Goal: Task Accomplishment & Management: Use online tool/utility

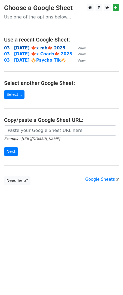
click at [30, 47] on strong "03 | [DATE] 🍁x mh🍁 2025" at bounding box center [34, 48] width 61 height 5
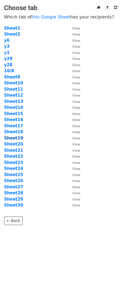
click at [16, 138] on strong "Sheet19" at bounding box center [13, 138] width 19 height 5
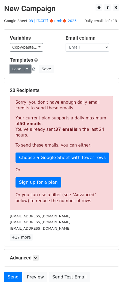
click at [25, 69] on link "Load..." at bounding box center [20, 69] width 21 height 8
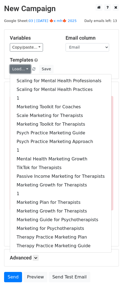
click at [25, 69] on link "Load..." at bounding box center [20, 69] width 21 height 8
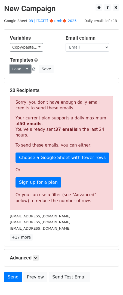
click at [25, 69] on link "Load..." at bounding box center [20, 69] width 21 height 8
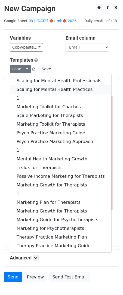
click at [46, 90] on link "Scaling for Mental Health Practices" at bounding box center [60, 89] width 101 height 9
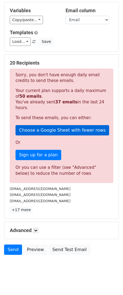
scroll to position [33, 0]
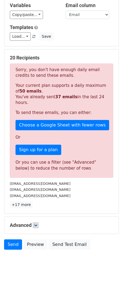
click at [34, 219] on div "Advanced Tracking Track Opens UTM Codes Track Clicks Filters Only include sprea…" at bounding box center [61, 225] width 114 height 17
click at [35, 224] on icon at bounding box center [35, 225] width 3 height 3
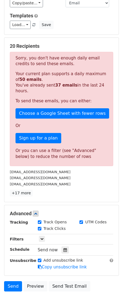
scroll to position [86, 0]
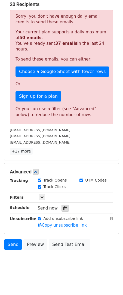
click at [62, 205] on div at bounding box center [64, 208] width 7 height 7
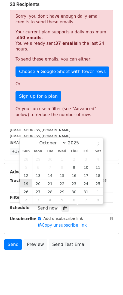
type input "2025-10-19 12:00"
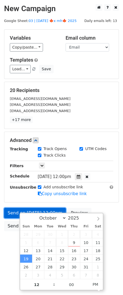
click at [14, 213] on link "Send on Oct 19 at 12:00pm" at bounding box center [35, 213] width 62 height 10
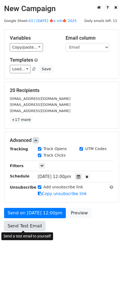
click at [31, 225] on link "Send Test Email" at bounding box center [24, 226] width 41 height 10
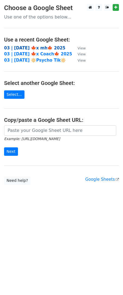
click at [44, 48] on strong "03 | OCT 8 🍁x mh🍁 2025" at bounding box center [34, 48] width 61 height 5
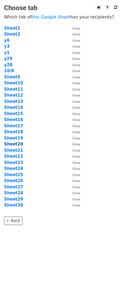
click at [17, 143] on strong "Sheet20" at bounding box center [13, 144] width 19 height 5
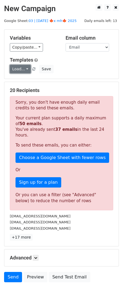
click at [24, 71] on link "Load..." at bounding box center [20, 69] width 21 height 8
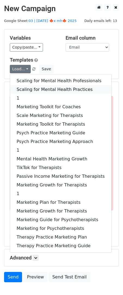
click at [35, 90] on link "Scaling for Mental Health Practices" at bounding box center [60, 89] width 101 height 9
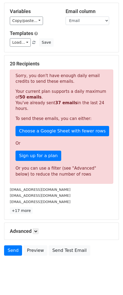
scroll to position [33, 0]
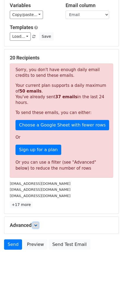
click at [38, 224] on link at bounding box center [36, 225] width 6 height 6
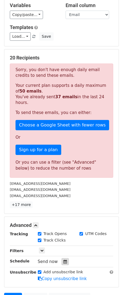
click at [63, 260] on icon at bounding box center [65, 262] width 4 height 4
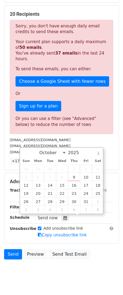
scroll to position [86, 0]
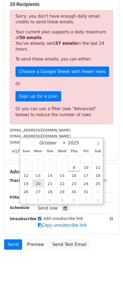
type input "2025-10-20 12:00"
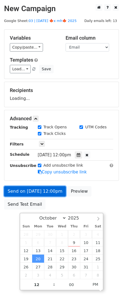
click at [16, 194] on link "Send on Oct 20 at 12:00pm" at bounding box center [35, 191] width 62 height 10
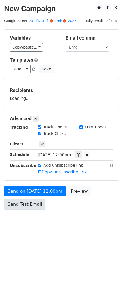
click at [16, 207] on link "Send Test Email" at bounding box center [24, 204] width 41 height 10
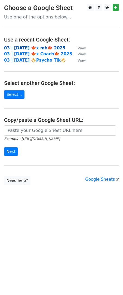
click at [34, 48] on strong "03 | [DATE] 🍁x mh🍁 2025" at bounding box center [34, 48] width 61 height 5
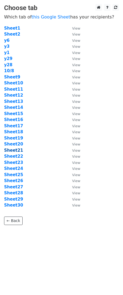
click at [15, 151] on strong "Sheet21" at bounding box center [13, 150] width 19 height 5
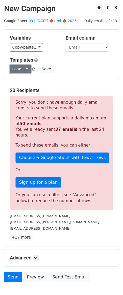
click at [23, 71] on link "Load..." at bounding box center [20, 69] width 21 height 8
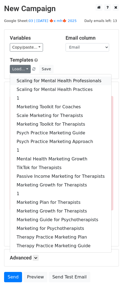
click at [40, 80] on link "Scaling for Mental Health Professionals" at bounding box center [60, 81] width 101 height 9
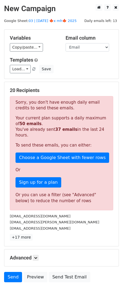
scroll to position [33, 0]
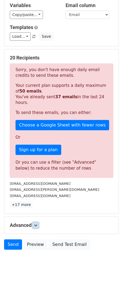
click at [39, 224] on link at bounding box center [36, 225] width 6 height 6
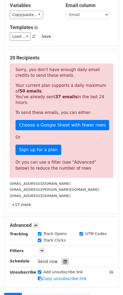
click at [65, 258] on div at bounding box center [64, 261] width 7 height 7
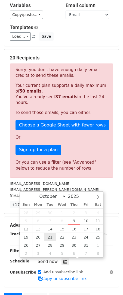
type input "2025-10-21 12:00"
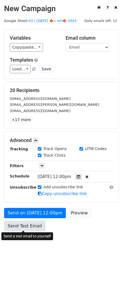
click at [10, 225] on link "Send Test Email" at bounding box center [24, 226] width 41 height 10
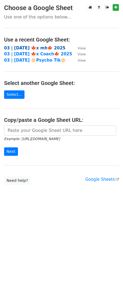
click at [42, 49] on strong "03 | [DATE] 🍁x mh🍁 2025" at bounding box center [34, 48] width 61 height 5
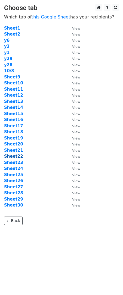
click at [18, 158] on strong "Sheet22" at bounding box center [13, 156] width 19 height 5
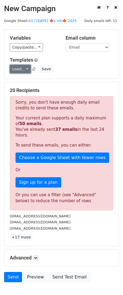
click at [22, 70] on link "Load..." at bounding box center [20, 69] width 21 height 8
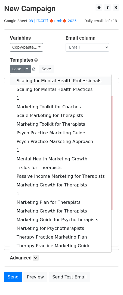
click at [29, 77] on link "Scaling for Mental Health Professionals" at bounding box center [60, 81] width 101 height 9
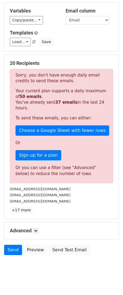
scroll to position [33, 0]
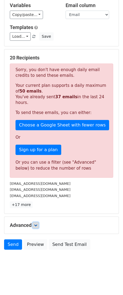
click at [37, 224] on icon at bounding box center [35, 225] width 3 height 3
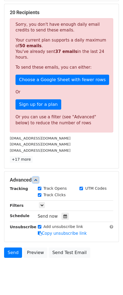
scroll to position [86, 0]
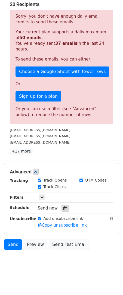
click at [64, 209] on icon at bounding box center [65, 208] width 4 height 4
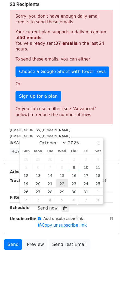
type input "2025-10-22 12:00"
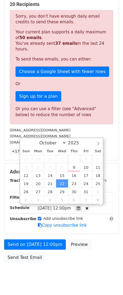
scroll to position [0, 0]
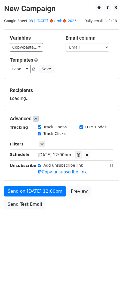
click at [13, 210] on div "Send on Oct 22 at 12:00pm Preview Send Test Email" at bounding box center [61, 199] width 123 height 26
click at [18, 209] on div "Send on Oct 22 at 12:00pm Preview Send Test Email" at bounding box center [61, 199] width 123 height 26
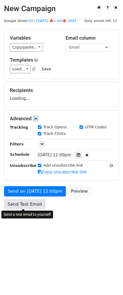
click at [22, 206] on form "Variables Copy/paste... {{Email}} Email column Email Templates Load... Scaling …" at bounding box center [61, 120] width 115 height 183
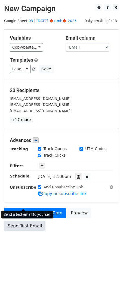
click at [19, 224] on link "Send Test Email" at bounding box center [24, 226] width 41 height 10
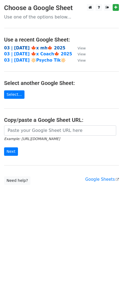
click at [47, 49] on strong "03 | [DATE] 🍁x mh🍁 2025" at bounding box center [34, 48] width 61 height 5
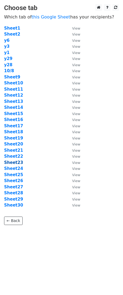
click at [18, 164] on strong "Sheet23" at bounding box center [13, 162] width 19 height 5
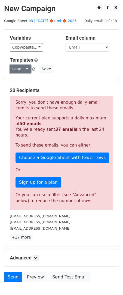
click at [20, 69] on link "Load..." at bounding box center [20, 69] width 21 height 8
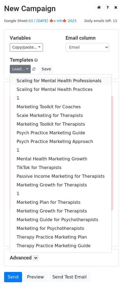
click at [20, 82] on link "Scaling for Mental Health Professionals" at bounding box center [60, 81] width 101 height 9
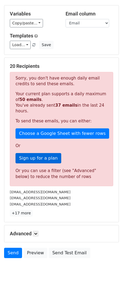
scroll to position [33, 0]
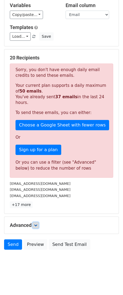
click at [37, 224] on icon at bounding box center [35, 225] width 3 height 3
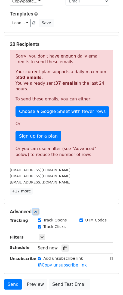
scroll to position [54, 0]
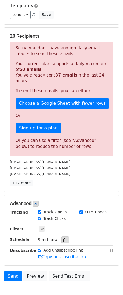
click at [65, 242] on div at bounding box center [64, 240] width 7 height 7
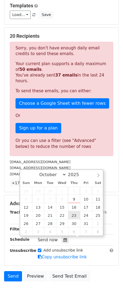
type input "2025-10-23 12:00"
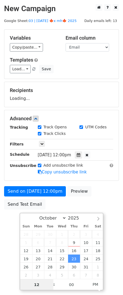
scroll to position [0, 0]
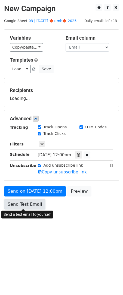
click at [11, 207] on link "Send Test Email" at bounding box center [24, 204] width 41 height 10
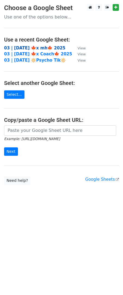
click at [52, 48] on strong "03 | [DATE] 🍁x mh🍁 2025" at bounding box center [34, 48] width 61 height 5
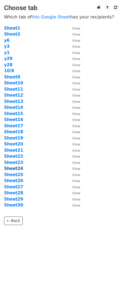
click at [18, 167] on strong "Sheet24" at bounding box center [13, 168] width 19 height 5
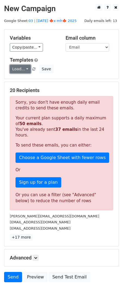
click at [14, 66] on link "Load..." at bounding box center [20, 69] width 21 height 8
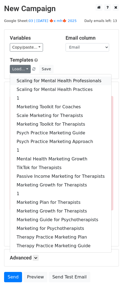
click at [33, 78] on link "Scaling for Mental Health Professionals" at bounding box center [60, 81] width 101 height 9
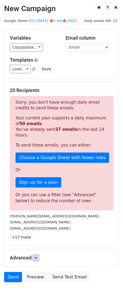
click at [37, 256] on icon at bounding box center [35, 257] width 3 height 3
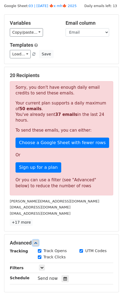
scroll to position [86, 0]
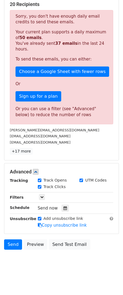
click at [63, 203] on div "Tracking Track Opens UTM Codes Track Clicks Filters Only include spreadsheet ro…" at bounding box center [61, 203] width 103 height 51
click at [63, 210] on div at bounding box center [64, 208] width 7 height 7
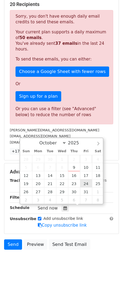
type input "2025-10-24 12:00"
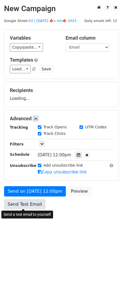
click at [14, 206] on link "Send Test Email" at bounding box center [24, 204] width 41 height 10
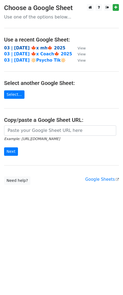
click at [47, 47] on strong "03 | [DATE] 🍁x mh🍁 2025" at bounding box center [34, 48] width 61 height 5
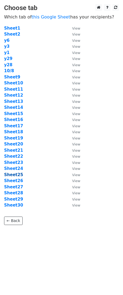
click at [18, 173] on strong "Sheet25" at bounding box center [13, 174] width 19 height 5
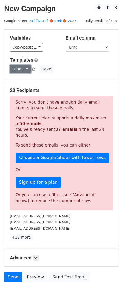
click at [16, 72] on link "Load..." at bounding box center [20, 69] width 21 height 8
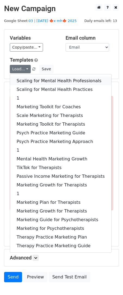
click at [40, 78] on link "Scaling for Mental Health Professionals" at bounding box center [60, 81] width 101 height 9
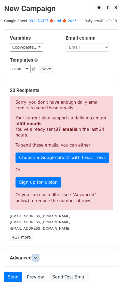
click at [38, 255] on link at bounding box center [36, 258] width 6 height 6
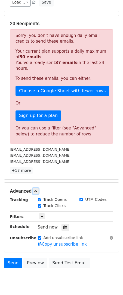
scroll to position [86, 0]
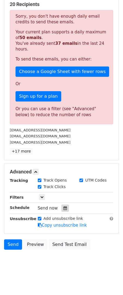
click at [64, 210] on div at bounding box center [64, 208] width 7 height 7
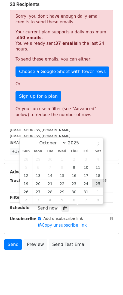
type input "[DATE] 12:00"
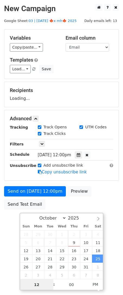
scroll to position [0, 0]
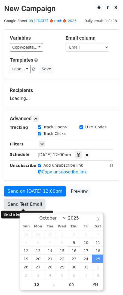
click at [11, 206] on link "Send Test Email" at bounding box center [24, 204] width 41 height 10
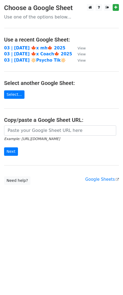
click at [46, 50] on td "03 | [DATE] 🍁x mh🍁 2025" at bounding box center [38, 48] width 68 height 6
click at [42, 48] on strong "03 | OCT 8 🍁x mh🍁 2025" at bounding box center [34, 48] width 61 height 5
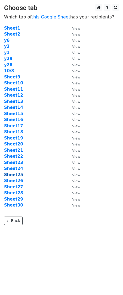
click at [17, 174] on strong "Sheet25" at bounding box center [13, 174] width 19 height 5
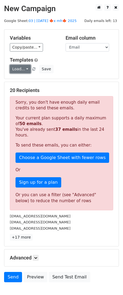
click at [18, 69] on link "Load..." at bounding box center [20, 69] width 21 height 8
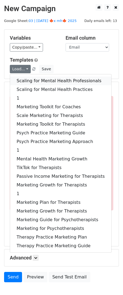
click at [21, 82] on link "Scaling for Mental Health Professionals" at bounding box center [60, 81] width 101 height 9
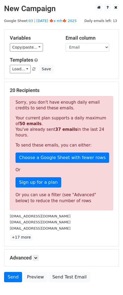
scroll to position [33, 0]
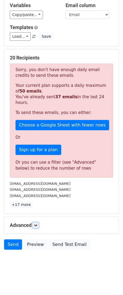
drag, startPoint x: 38, startPoint y: 223, endPoint x: 41, endPoint y: 224, distance: 3.4
click at [38, 222] on link at bounding box center [36, 225] width 6 height 6
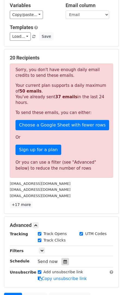
click at [62, 258] on div at bounding box center [64, 261] width 7 height 7
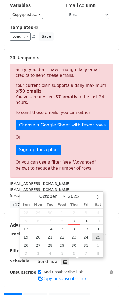
type input "2025-10-25 12:00"
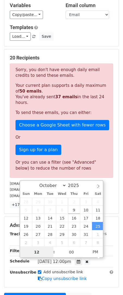
scroll to position [0, 0]
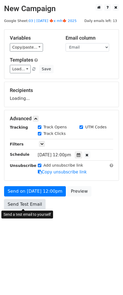
click at [21, 208] on link "Send Test Email" at bounding box center [24, 204] width 41 height 10
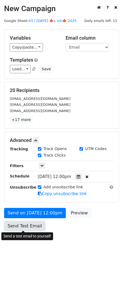
click at [23, 228] on link "Send Test Email" at bounding box center [24, 226] width 41 height 10
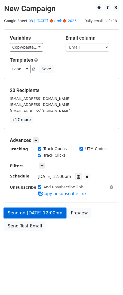
click at [35, 213] on link "Send on Oct 25 at 12:00pm" at bounding box center [35, 213] width 62 height 10
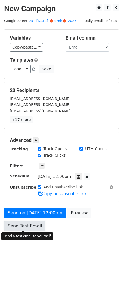
click at [27, 229] on link "Send Test Email" at bounding box center [24, 226] width 41 height 10
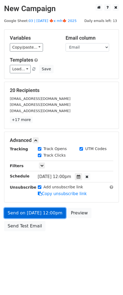
click at [35, 211] on link "Send on Oct 25 at 12:00pm" at bounding box center [35, 213] width 62 height 10
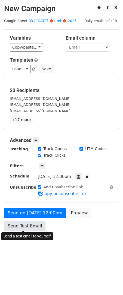
click at [27, 225] on link "Send Test Email" at bounding box center [24, 226] width 41 height 10
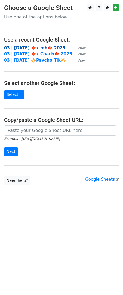
click at [44, 48] on strong "03 | [DATE] 🍁x mh🍁 2025" at bounding box center [34, 48] width 61 height 5
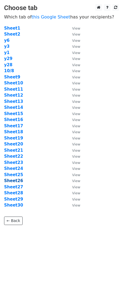
click at [13, 180] on strong "Sheet26" at bounding box center [13, 180] width 19 height 5
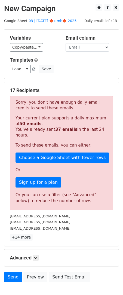
scroll to position [33, 0]
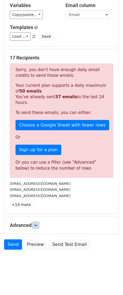
click at [37, 224] on icon at bounding box center [35, 225] width 3 height 3
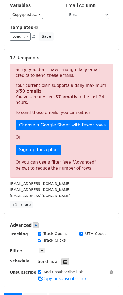
click at [63, 260] on icon at bounding box center [65, 262] width 4 height 4
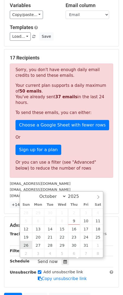
type input "[DATE] 12:00"
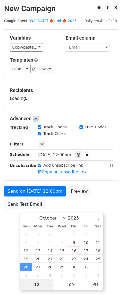
scroll to position [0, 0]
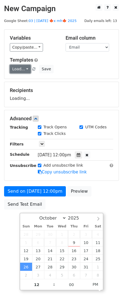
click at [22, 70] on link "Load..." at bounding box center [20, 69] width 21 height 8
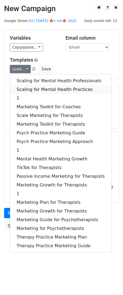
click at [45, 89] on link "Scaling for Mental Health Practices" at bounding box center [60, 89] width 101 height 9
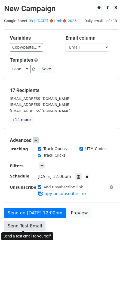
click at [22, 226] on link "Send Test Email" at bounding box center [24, 226] width 41 height 10
